Goal: Task Accomplishment & Management: Complete application form

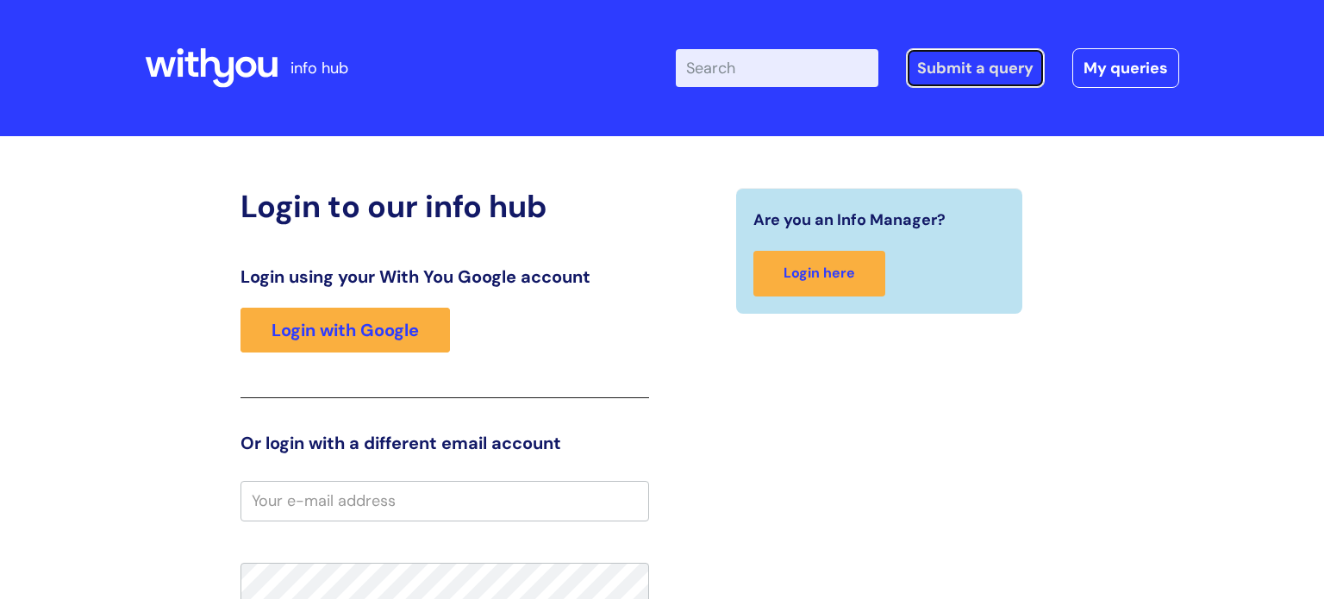
click at [986, 72] on link "Submit a query" at bounding box center [975, 68] width 139 height 40
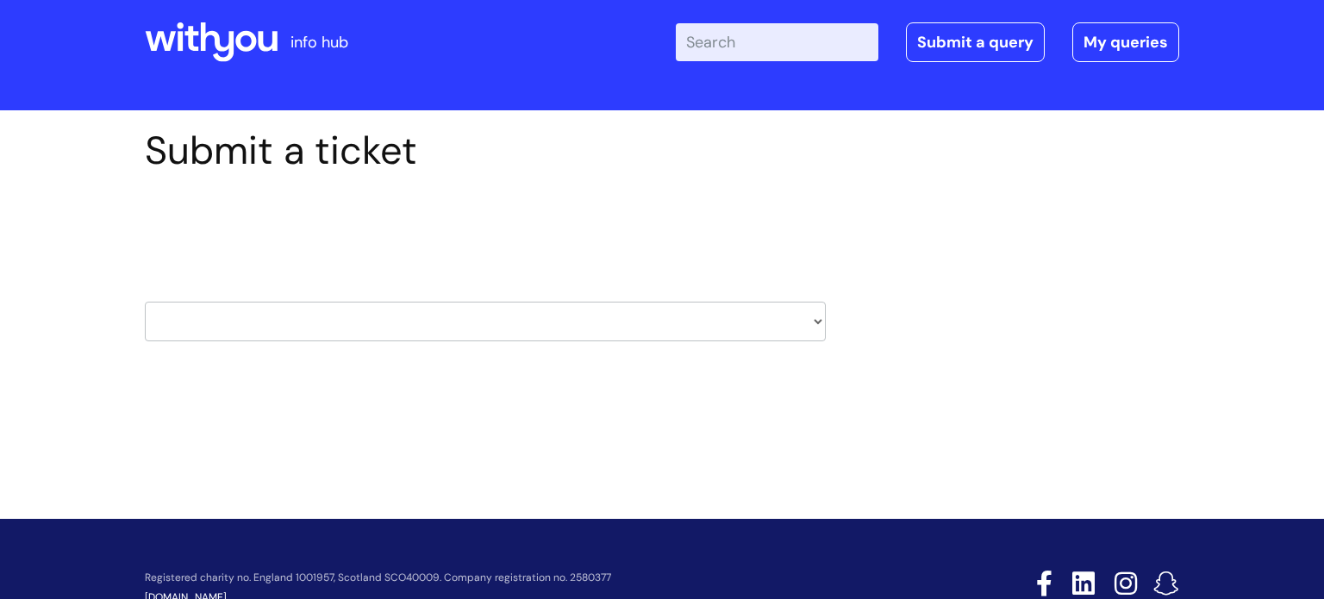
scroll to position [27, 0]
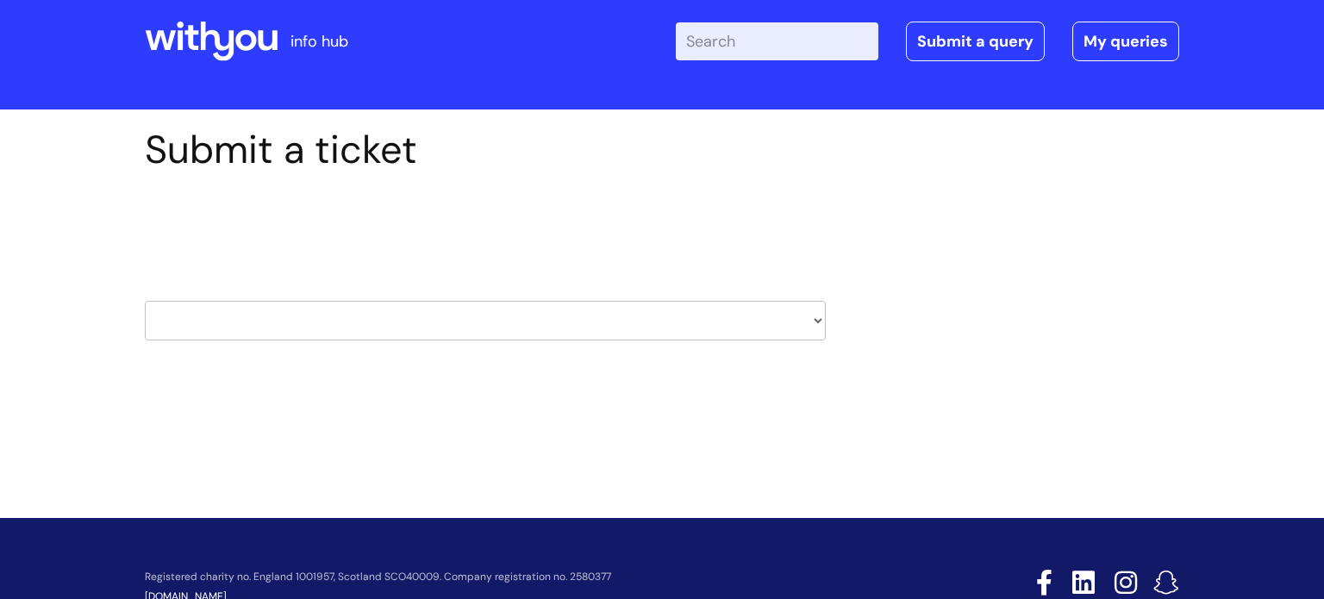
click at [214, 320] on select "HR / People IT and Support Clinical Drug Alerts Finance Accounts Data Support T…" at bounding box center [485, 321] width 681 height 40
select select "it_and_support"
click at [145, 301] on select "HR / People IT and Support Clinical Drug Alerts Finance Accounts Data Support T…" at bounding box center [485, 321] width 681 height 40
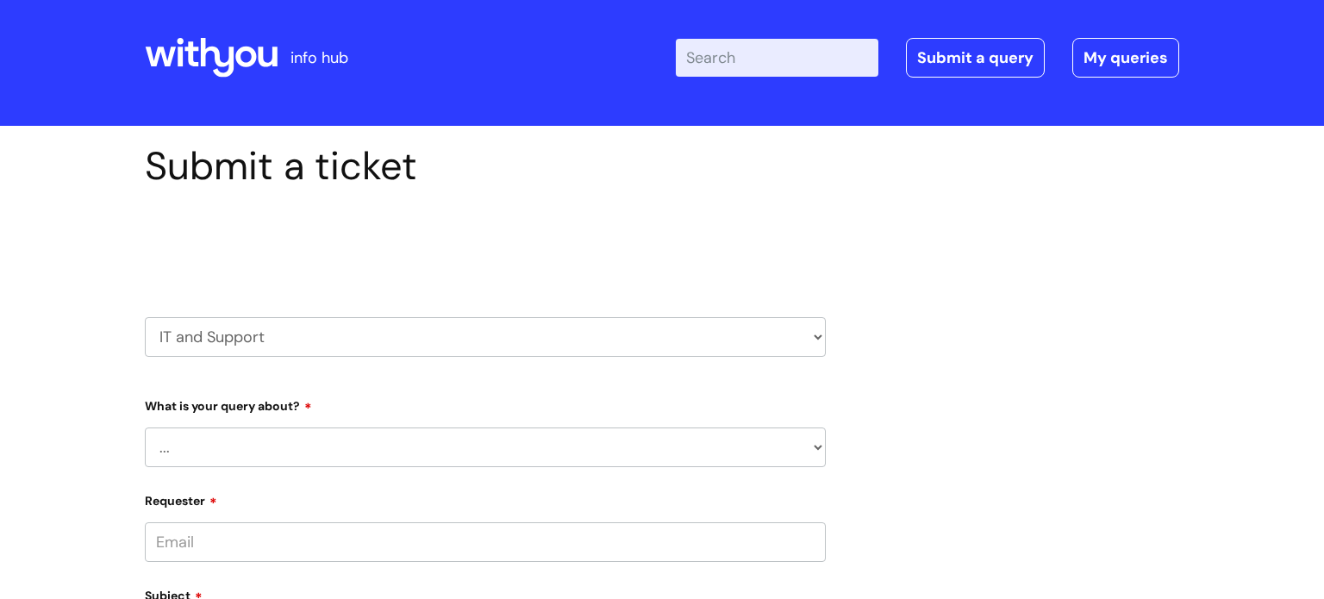
scroll to position [169, 0]
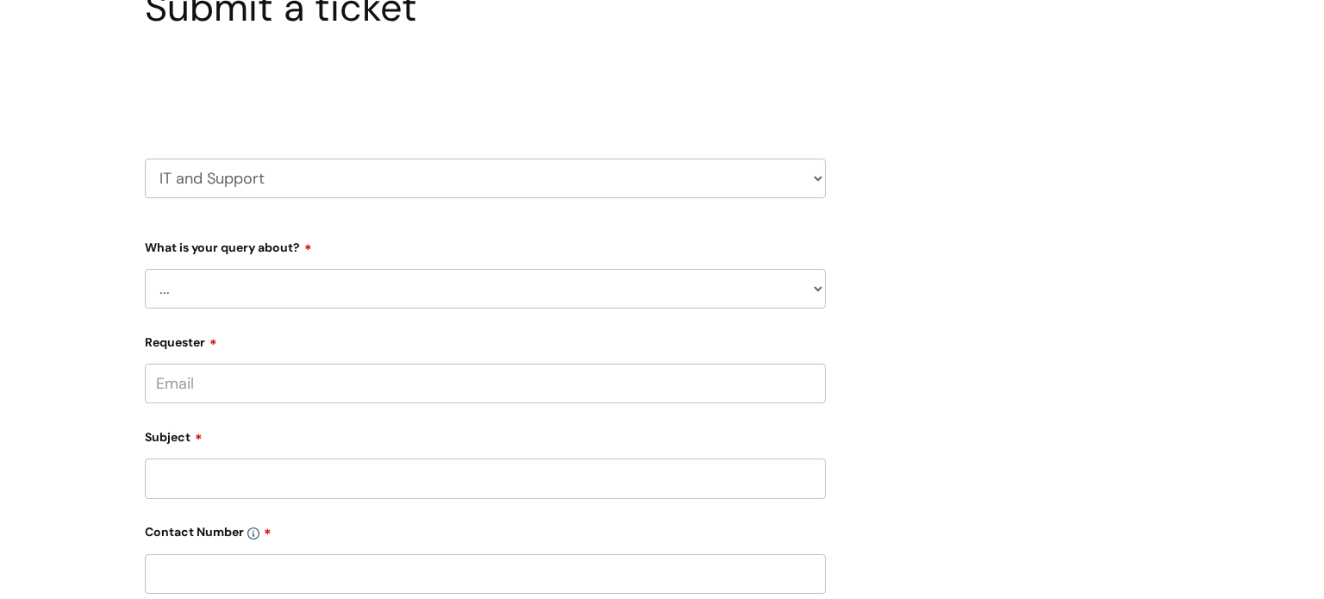
click at [822, 284] on select "... Mobile Phone Reset & MFA Accounts, Starters and Leavers IT Hardware issue I…" at bounding box center [485, 289] width 681 height 40
select select "I need help logging in"
click at [145, 269] on select "... Mobile Phone Reset & MFA Accounts, Starters and Leavers IT Hardware issue I…" at bounding box center [485, 289] width 681 height 40
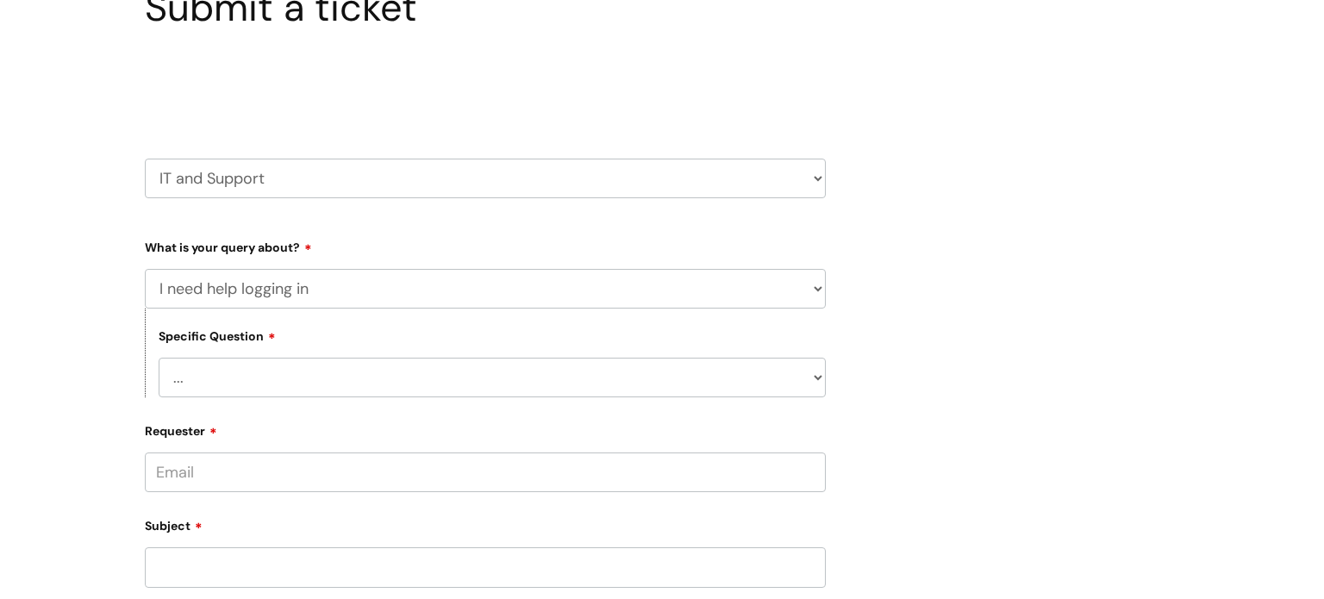
click at [819, 374] on select "... I need help logging into my laptop/chromebook I need access or help logging…" at bounding box center [492, 378] width 667 height 40
select select "I need access or help logging into a system, including Single Sign On"
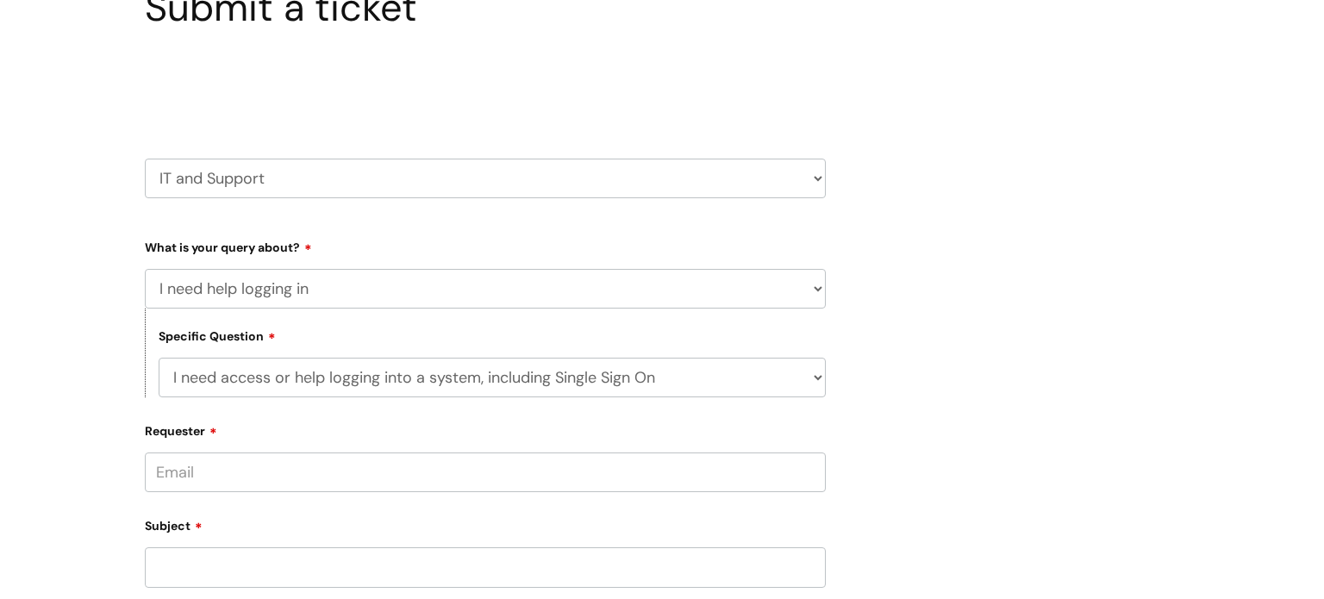
click at [159, 358] on select "... I need help logging into my laptop/chromebook I need access or help logging…" at bounding box center [492, 378] width 667 height 40
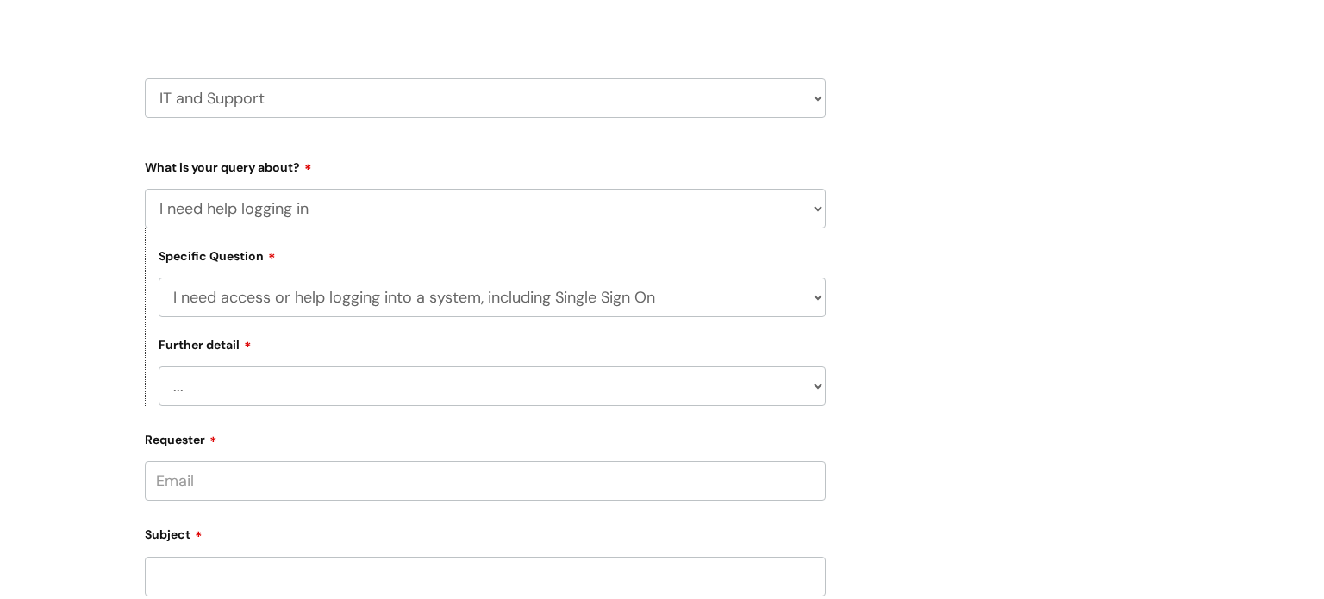
scroll to position [441, 0]
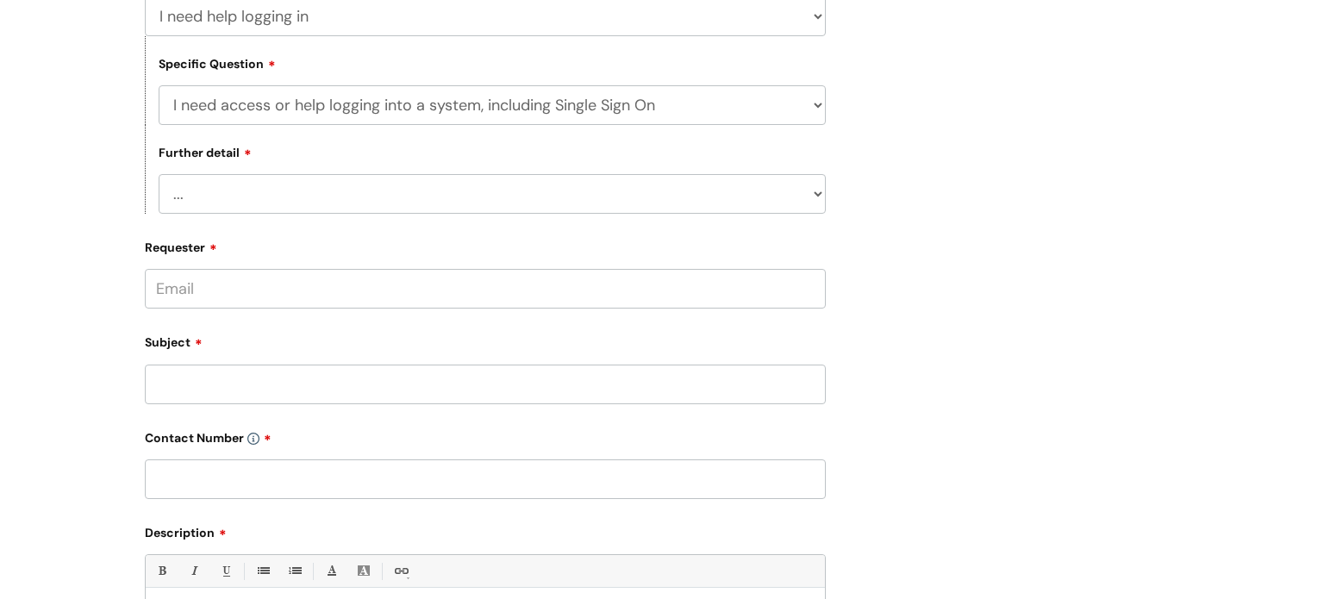
click at [264, 192] on select "... Nebula Halo IT Portal PCMIS Ulysses iTrent CJSM NHS email Summary Care Reco…" at bounding box center [492, 194] width 667 height 40
select select "Anything else"
click at [159, 174] on select "... Nebula Halo IT Portal PCMIS Ulysses iTrent CJSM NHS email Summary Care Reco…" at bounding box center [492, 194] width 667 height 40
click at [209, 392] on input "Subject" at bounding box center [485, 385] width 681 height 40
type input "i cannot access illy"
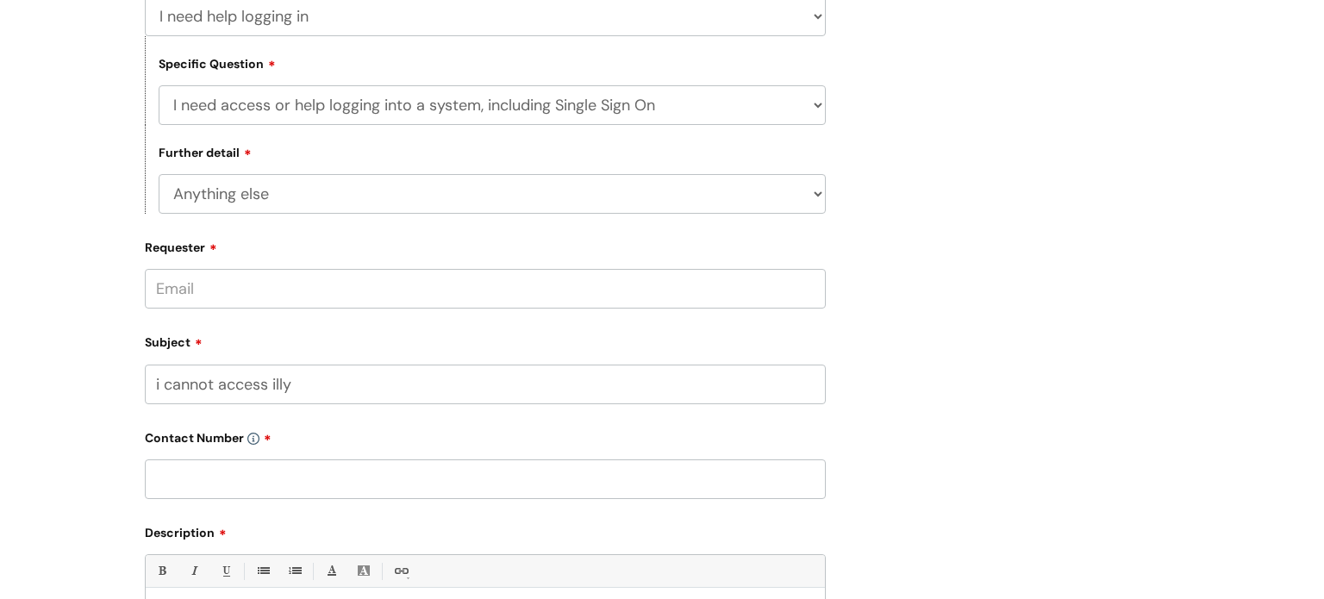
click at [225, 286] on input "Requester" at bounding box center [485, 289] width 681 height 40
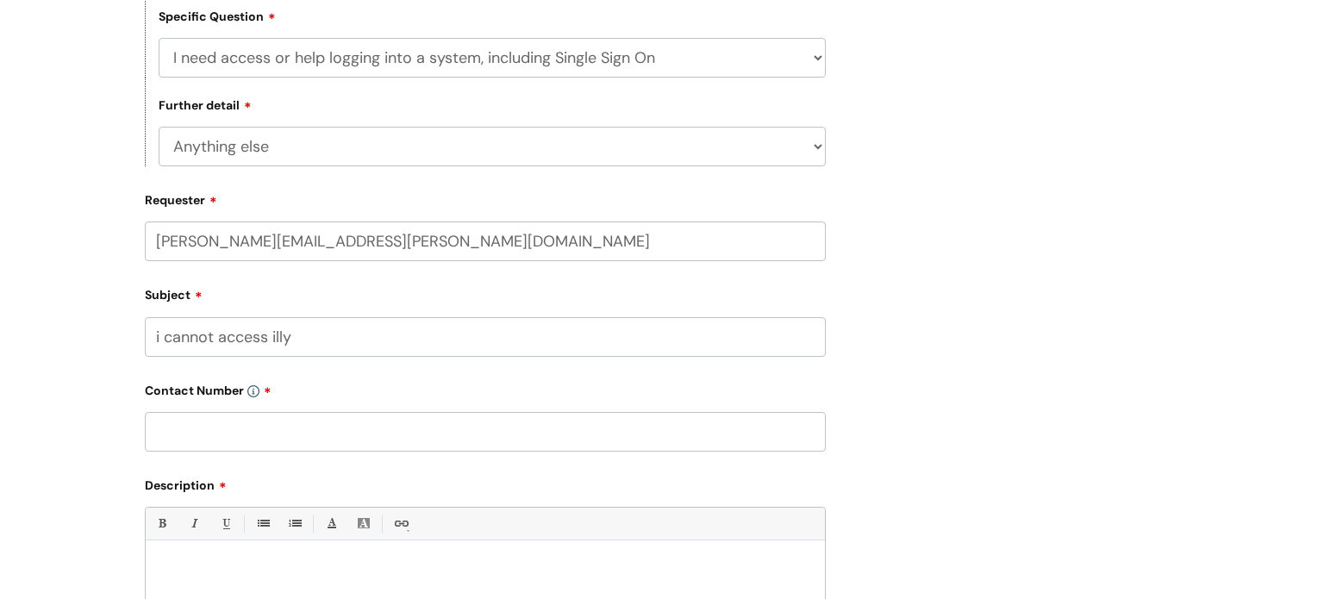
scroll to position [643, 0]
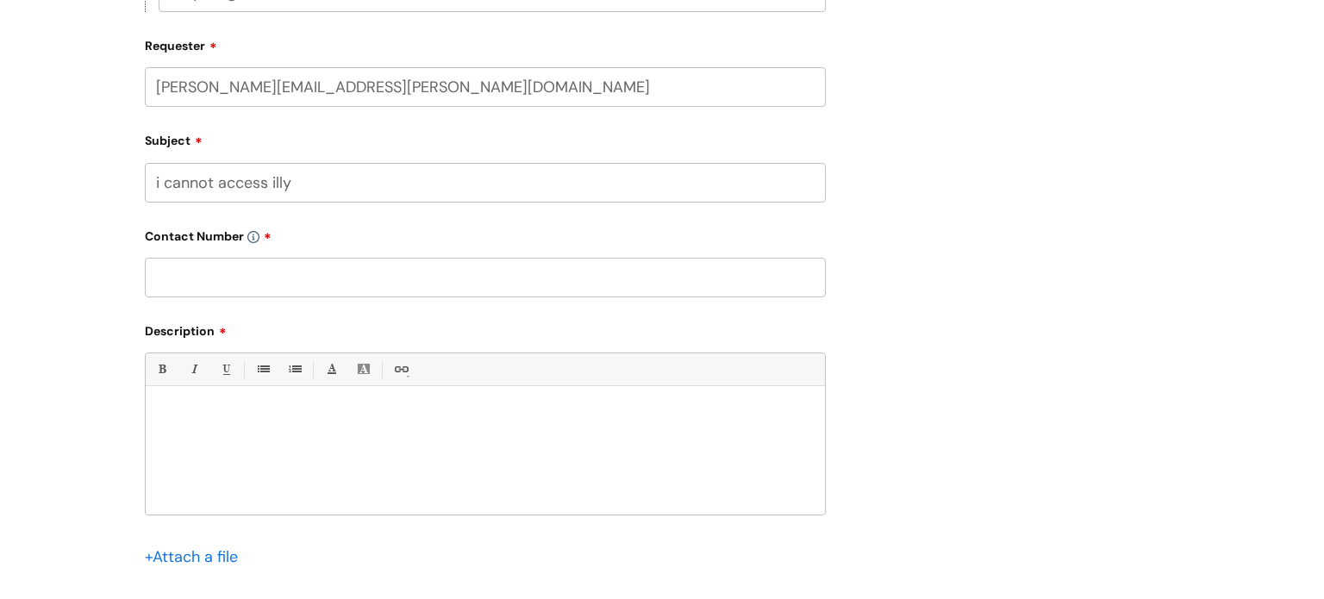
type input "paula.marlow@wearewithyou.org.uk"
click at [201, 275] on div "Contact Number" at bounding box center [485, 262] width 681 height 77
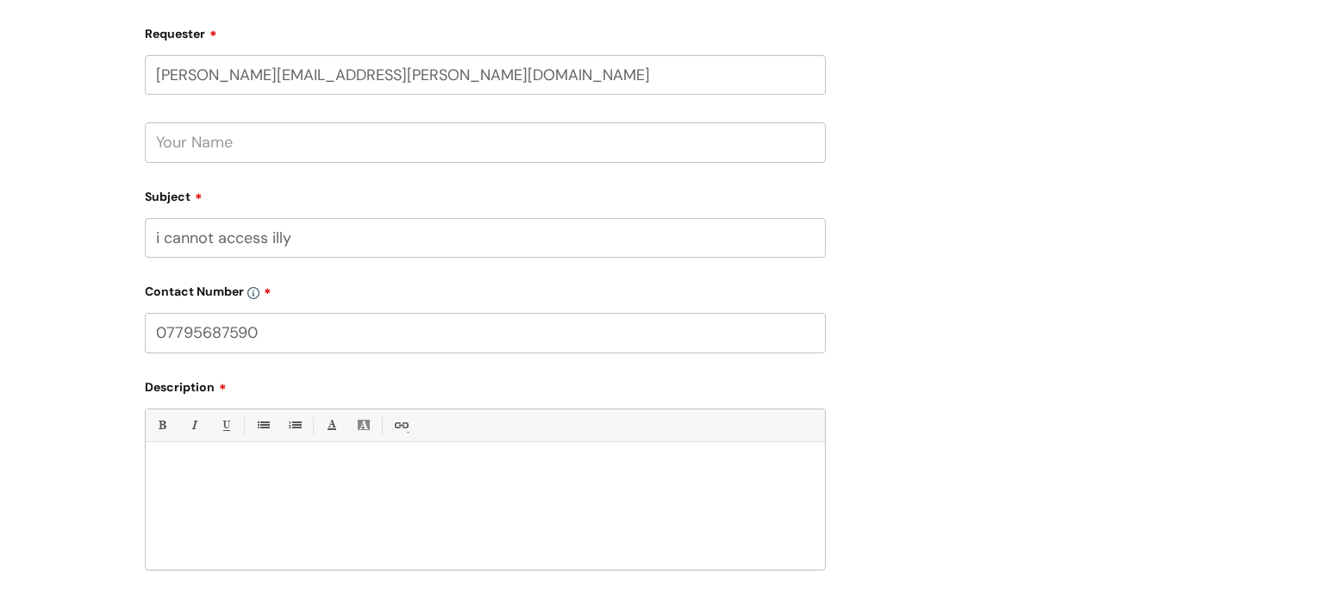
scroll to position [669, 0]
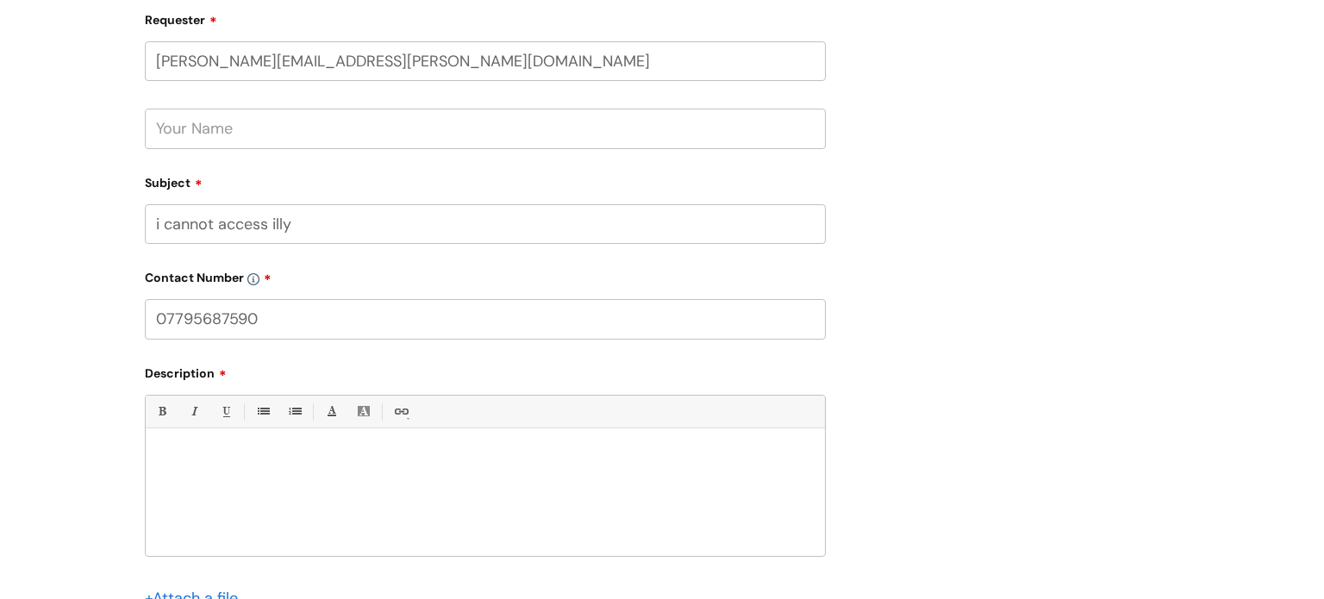
type input "07795687590"
click at [179, 449] on div at bounding box center [485, 496] width 679 height 119
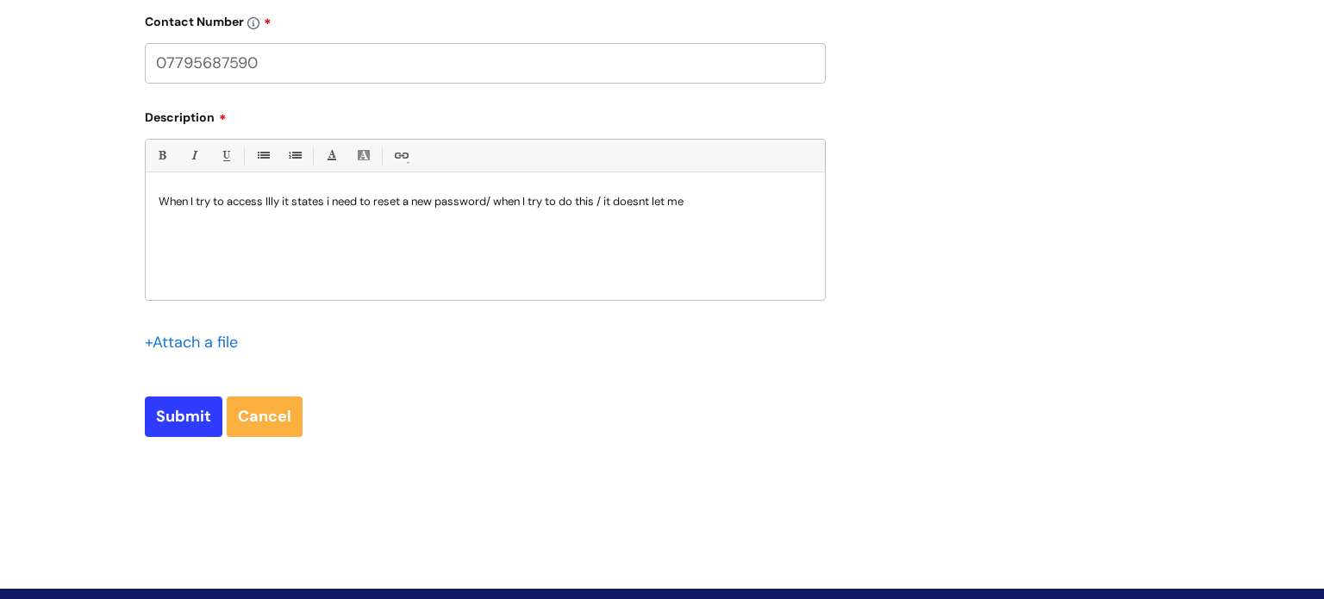
scroll to position [1053, 0]
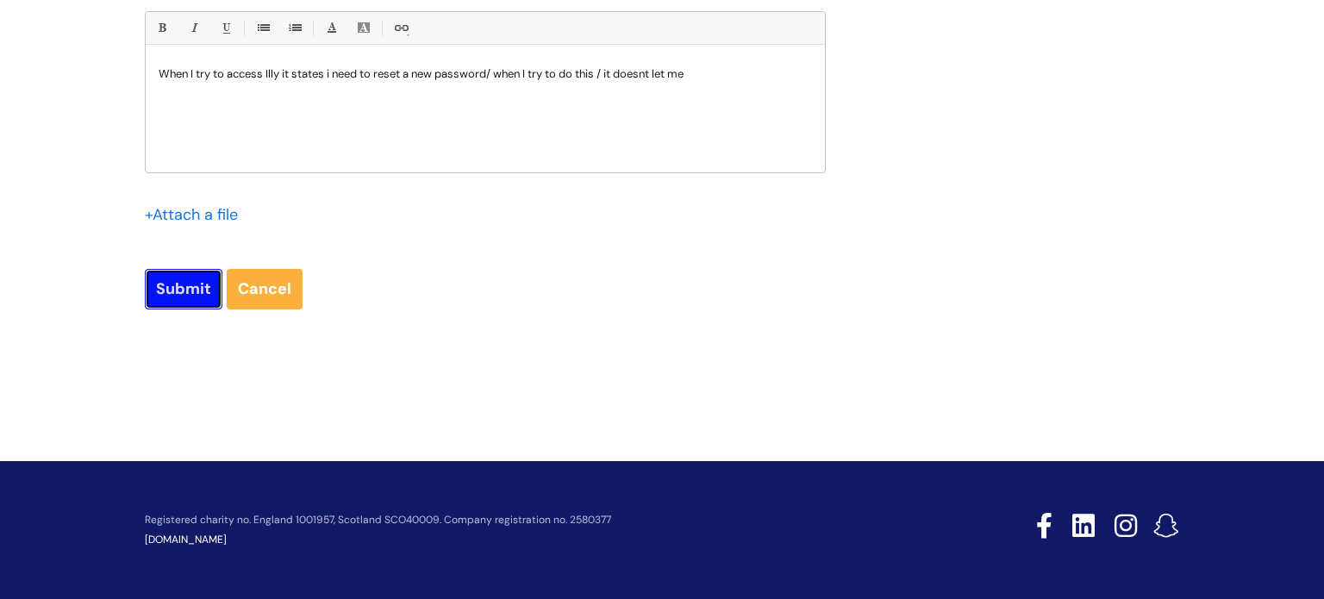
click at [185, 308] on input "Submit" at bounding box center [184, 289] width 78 height 40
type input "Please Wait..."
